Goal: Information Seeking & Learning: Compare options

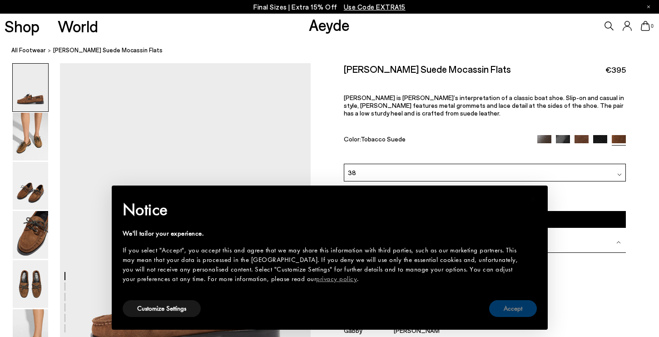
click at [532, 309] on button "Accept" at bounding box center [513, 308] width 48 height 17
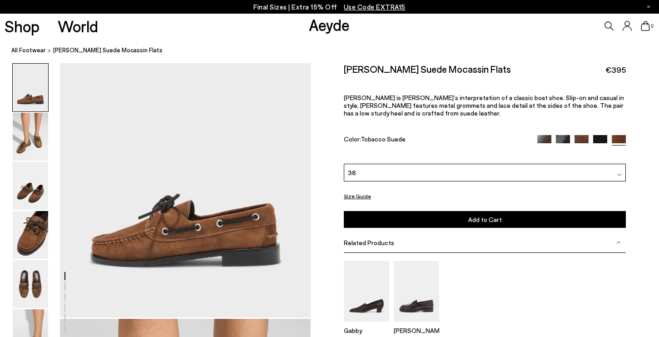
scroll to position [82, 0]
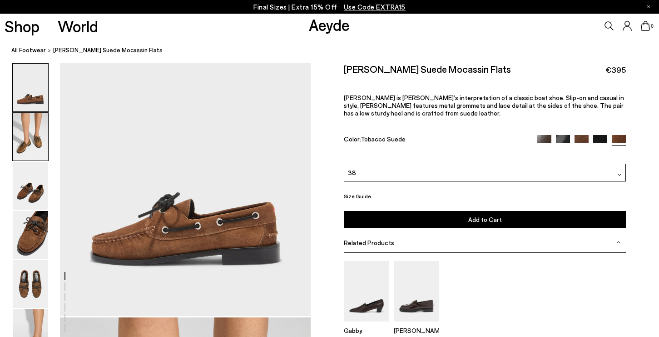
click at [20, 135] on img at bounding box center [30, 137] width 35 height 48
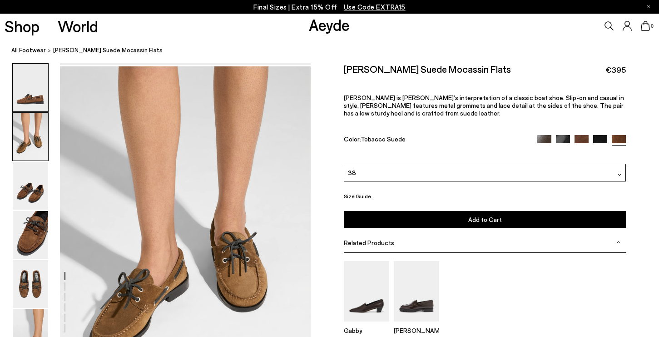
scroll to position [337, 0]
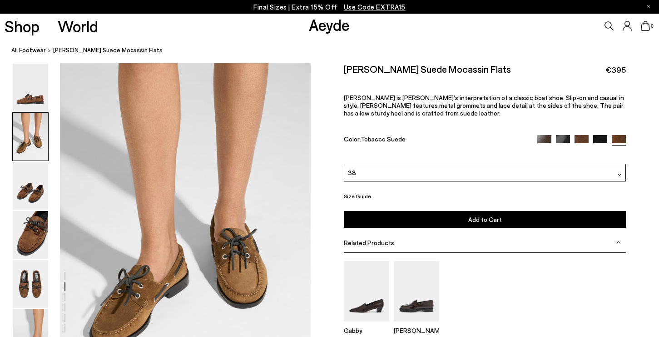
click at [21, 160] on img at bounding box center [30, 137] width 35 height 48
click at [30, 174] on img at bounding box center [30, 186] width 35 height 48
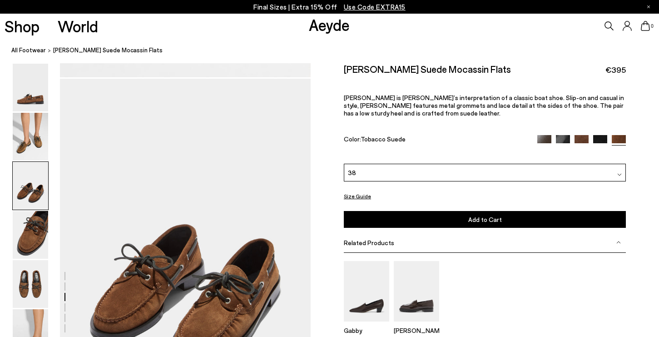
scroll to position [673, 0]
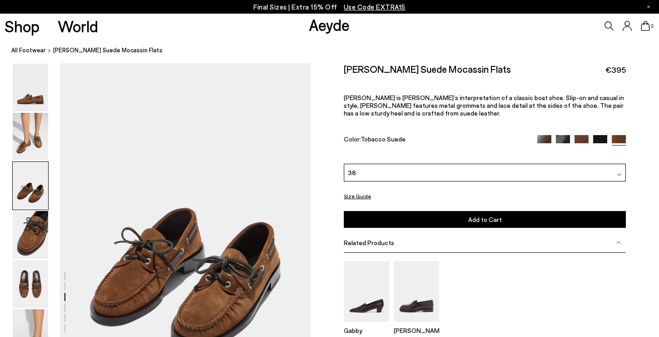
click at [33, 207] on img at bounding box center [30, 186] width 35 height 48
click at [546, 135] on img at bounding box center [544, 142] width 14 height 14
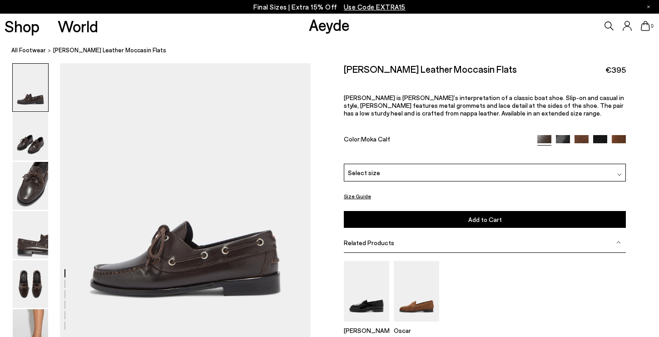
click at [563, 135] on img at bounding box center [563, 142] width 14 height 14
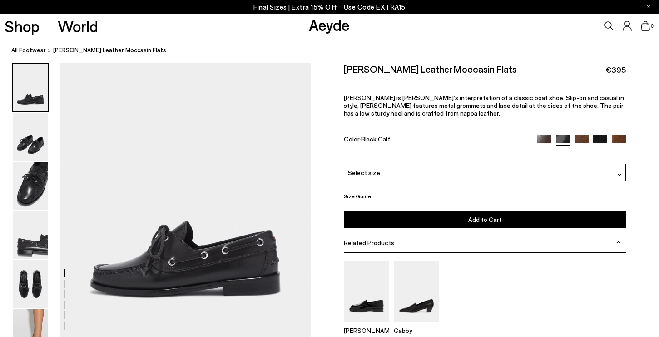
click at [581, 135] on img at bounding box center [582, 142] width 14 height 14
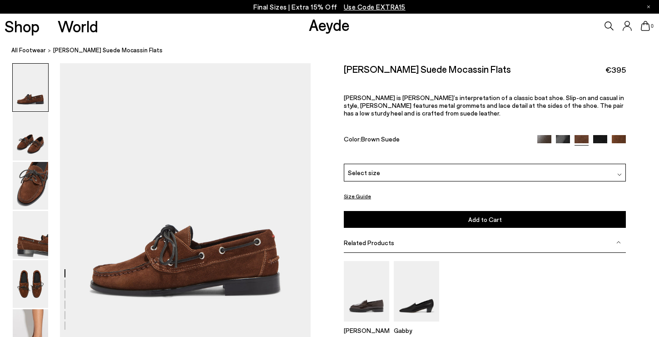
click at [596, 135] on img at bounding box center [600, 142] width 14 height 14
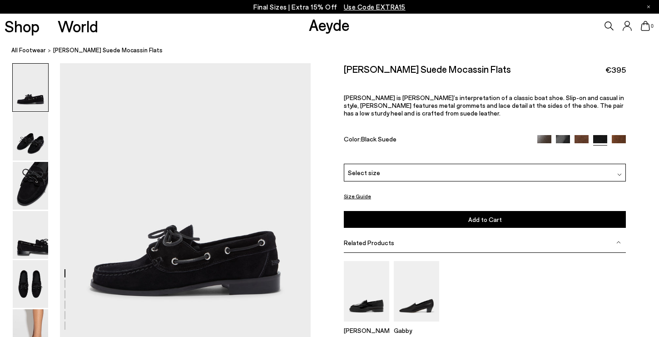
click at [611, 135] on div at bounding box center [581, 140] width 89 height 10
click at [616, 135] on img at bounding box center [619, 142] width 14 height 14
